Goal: Transaction & Acquisition: Purchase product/service

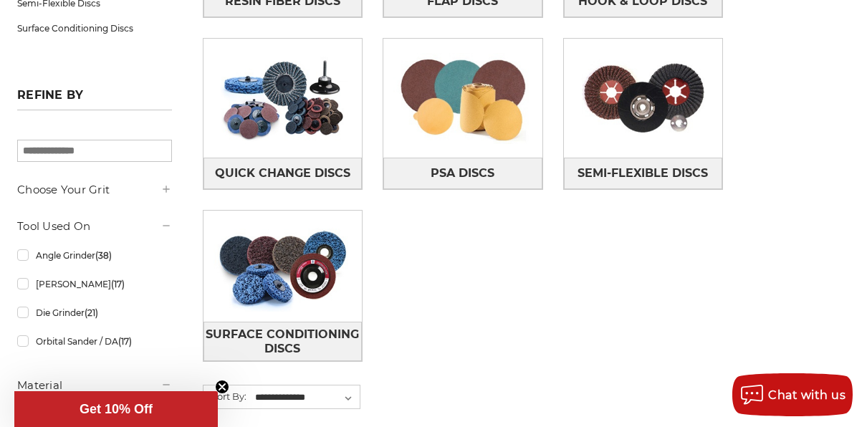
scroll to position [430, 0]
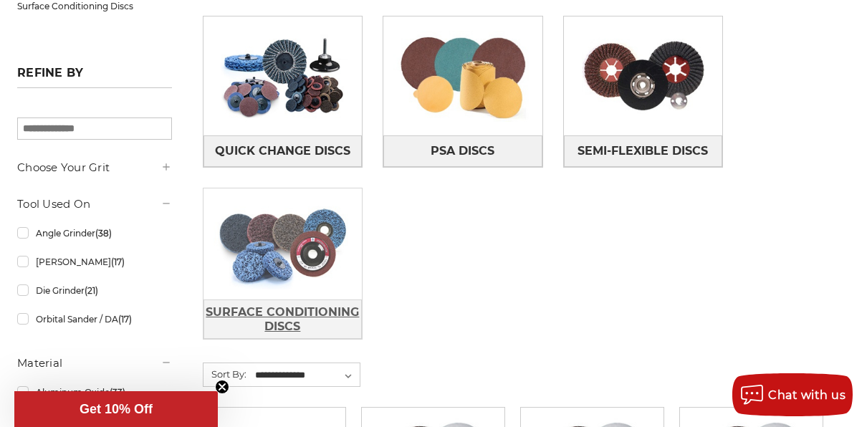
click at [245, 312] on span "Surface Conditioning Discs" at bounding box center [283, 319] width 158 height 39
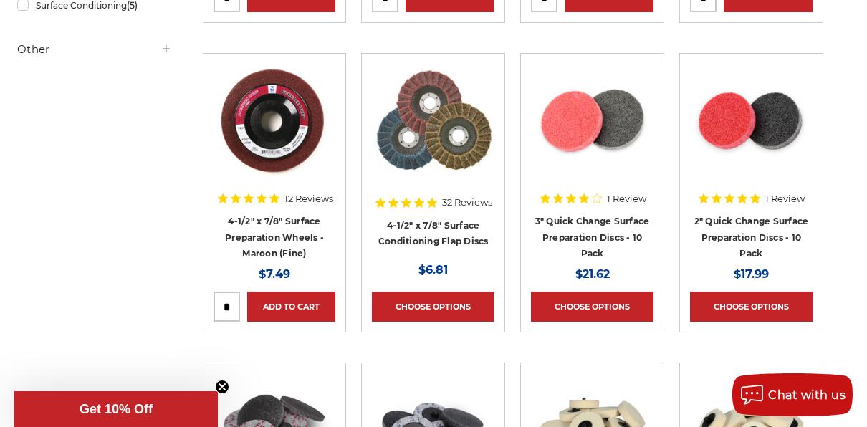
scroll to position [574, 0]
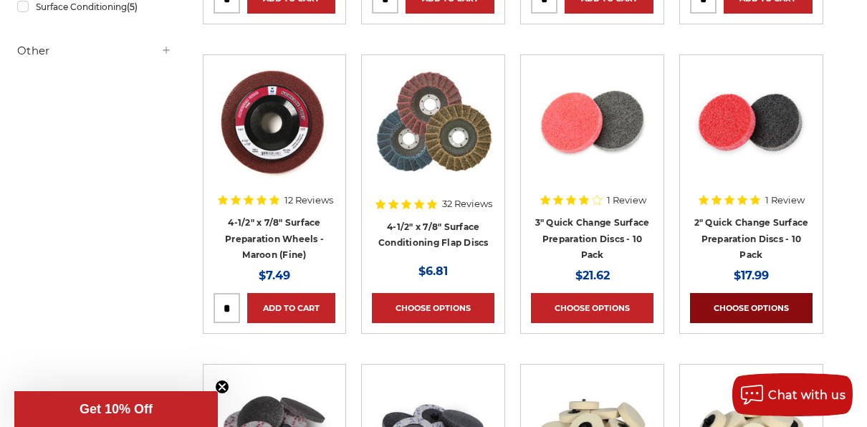
click at [750, 303] on link "Choose Options" at bounding box center [751, 308] width 123 height 30
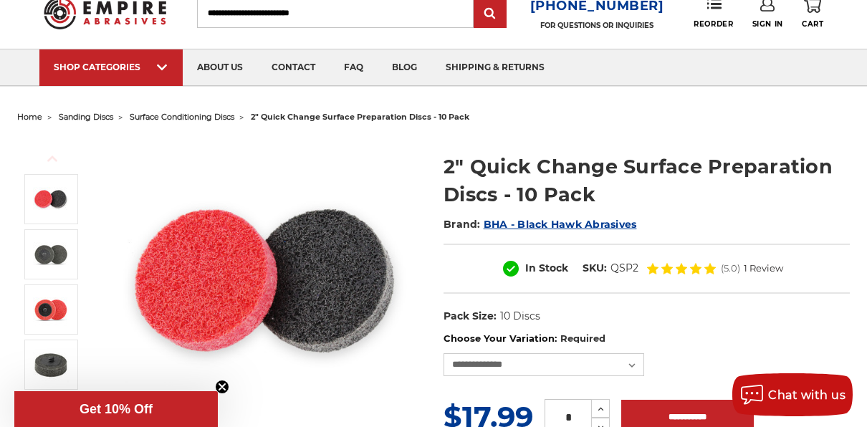
scroll to position [143, 0]
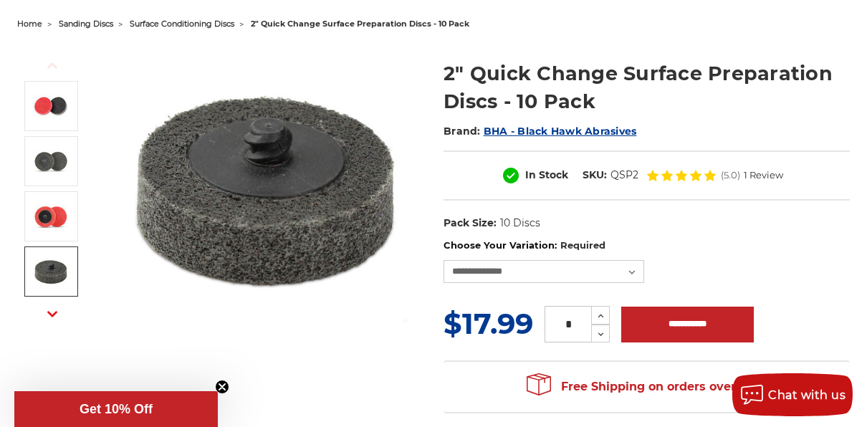
click at [48, 266] on img at bounding box center [51, 272] width 36 height 36
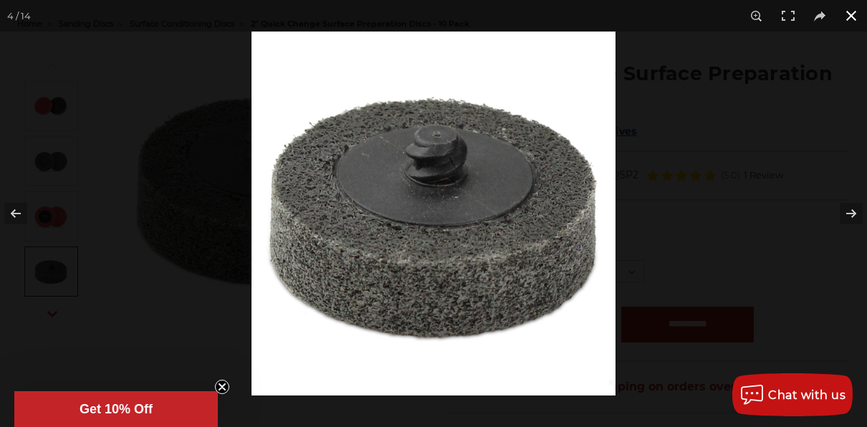
click at [857, 15] on button at bounding box center [852, 16] width 32 height 32
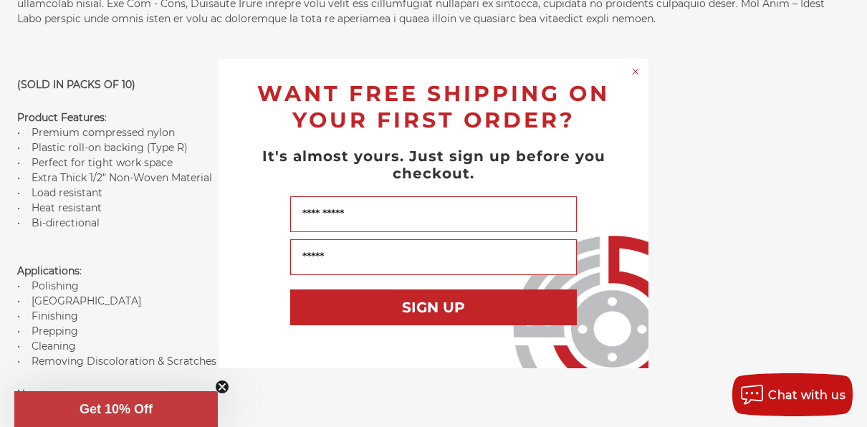
scroll to position [932, 0]
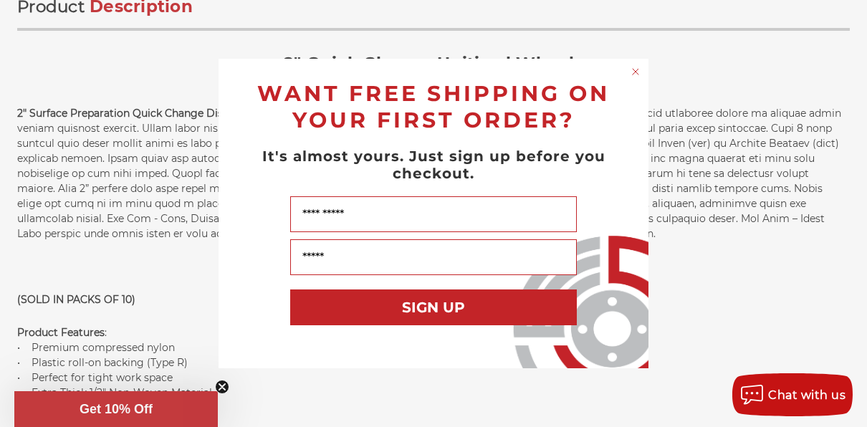
click at [636, 72] on circle "Close dialog" at bounding box center [636, 72] width 14 height 14
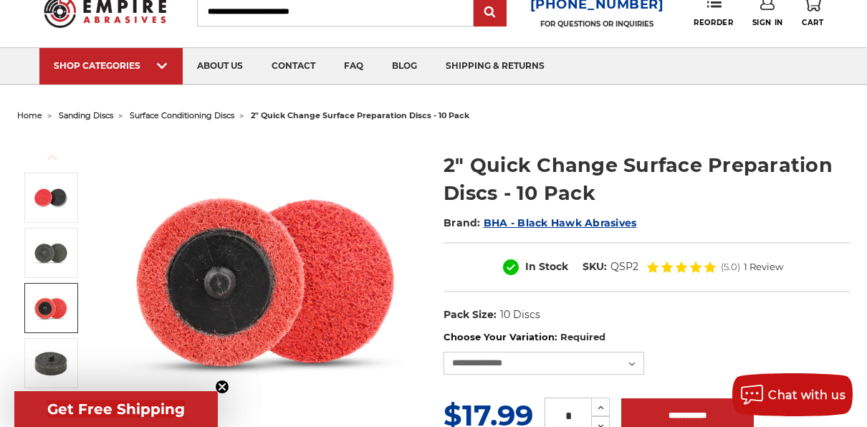
scroll to position [0, 0]
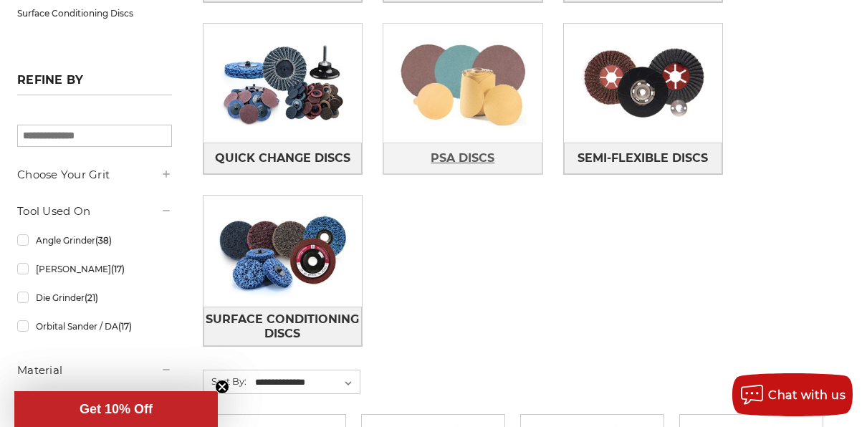
click at [455, 155] on span "PSA Discs" at bounding box center [463, 158] width 64 height 24
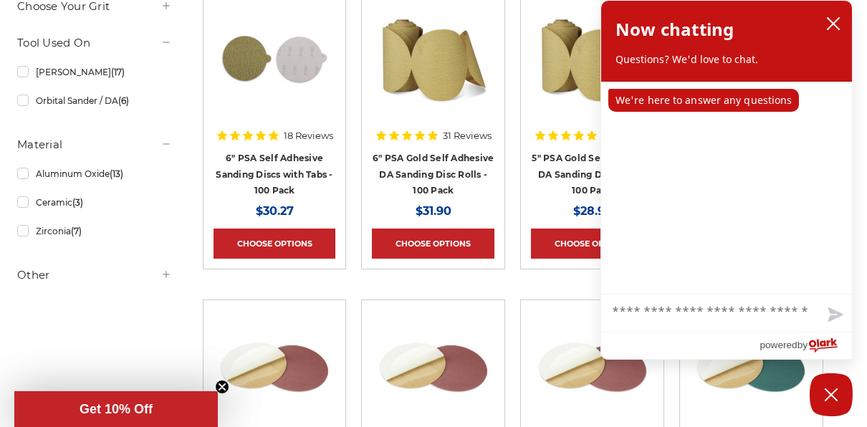
scroll to position [358, 0]
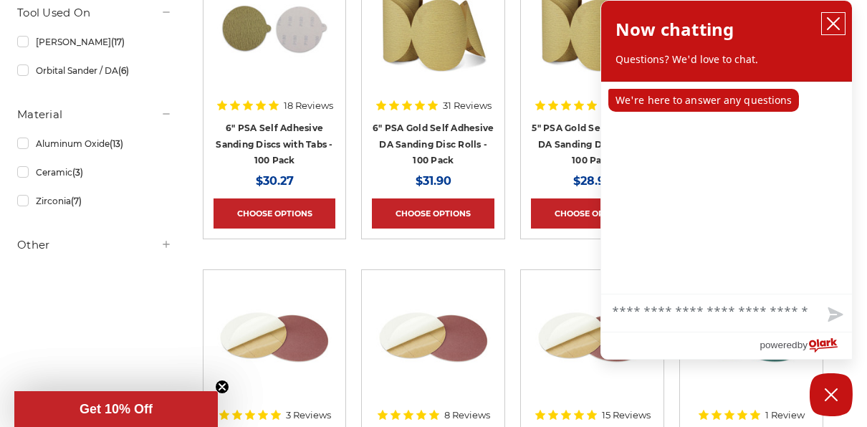
click at [829, 18] on icon "close chatbox" at bounding box center [834, 23] width 14 height 14
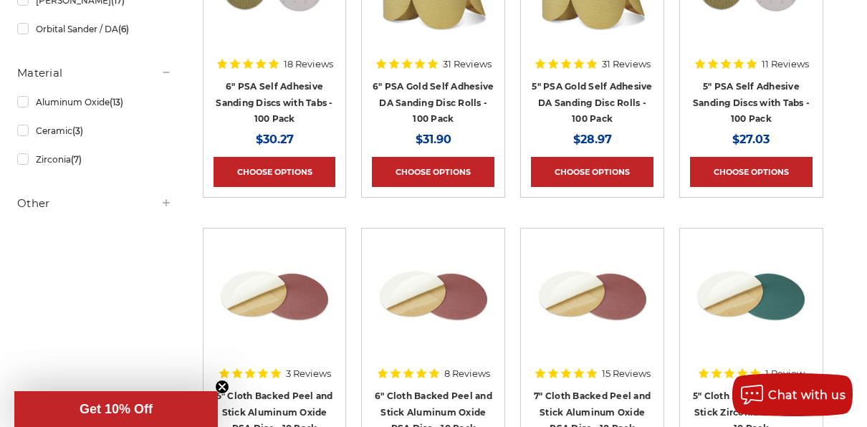
scroll to position [430, 0]
